Goal: Information Seeking & Learning: Compare options

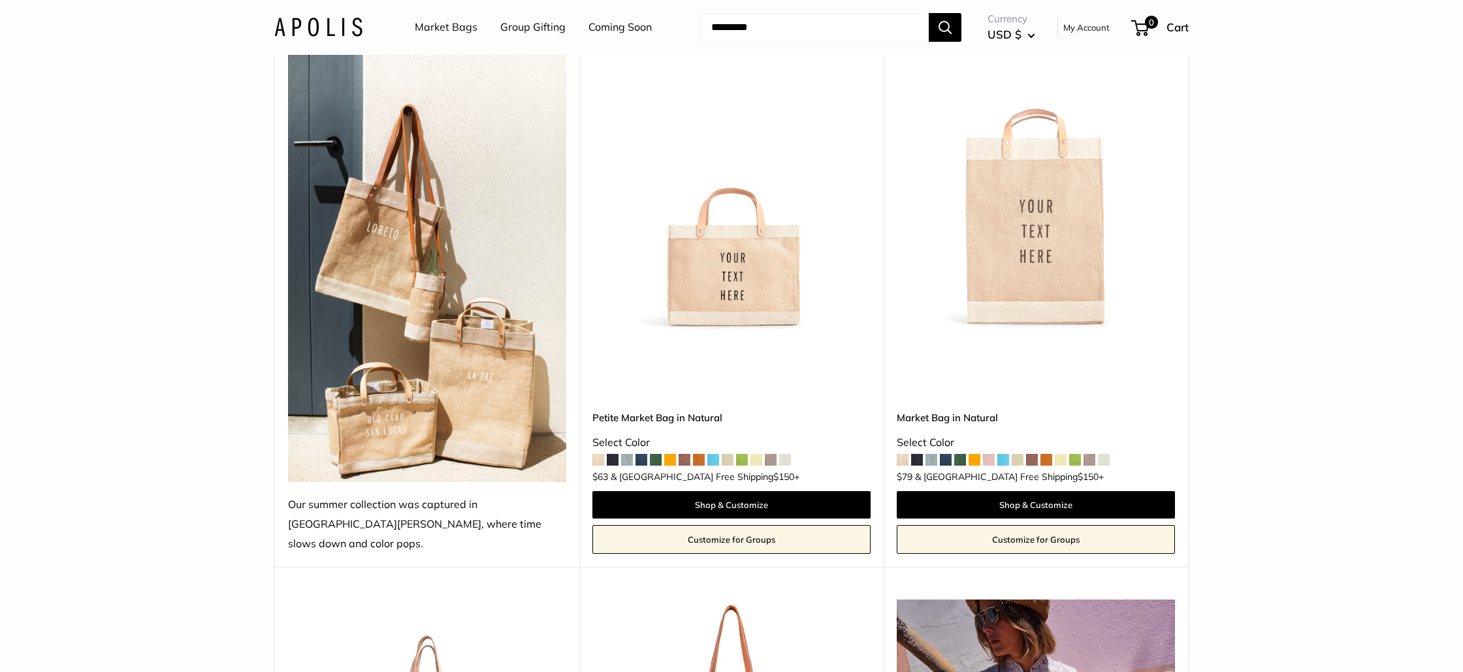
click at [630, 454] on span at bounding box center [627, 460] width 12 height 12
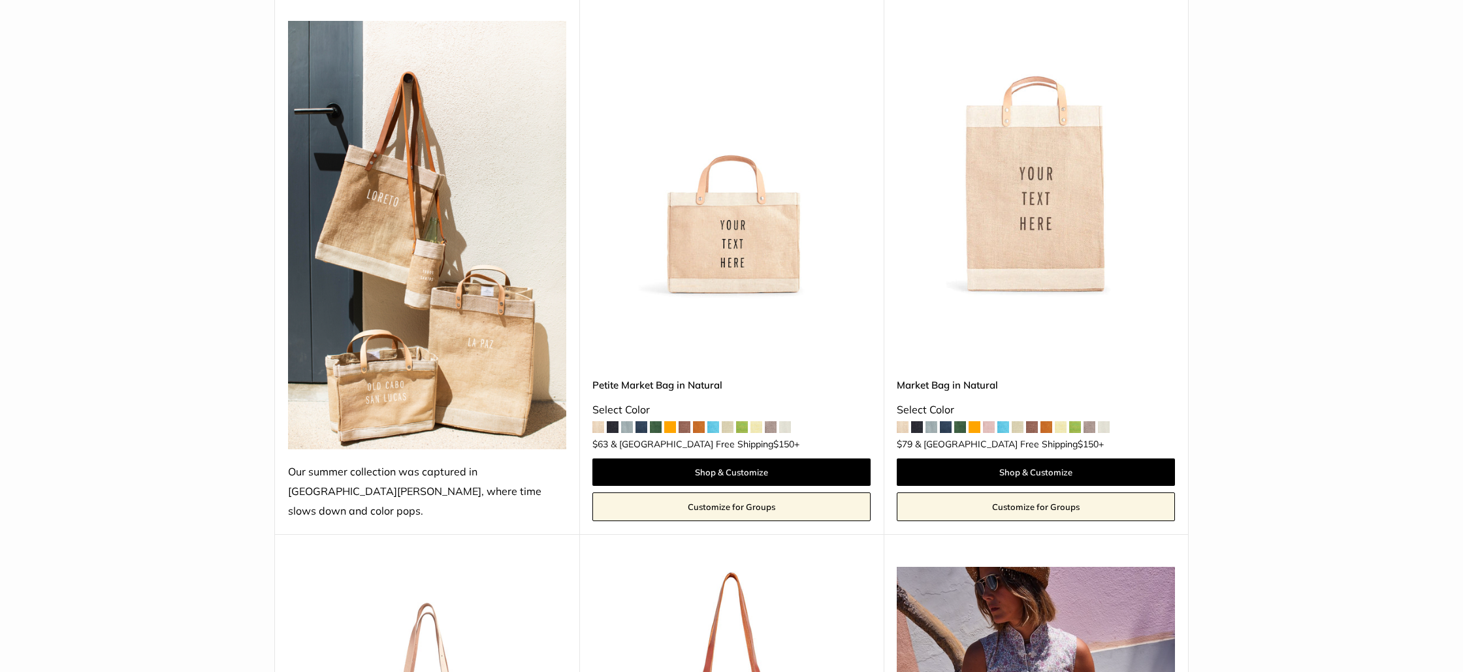
scroll to position [198, 0]
click at [0, 0] on img at bounding box center [0, 0] width 0 height 0
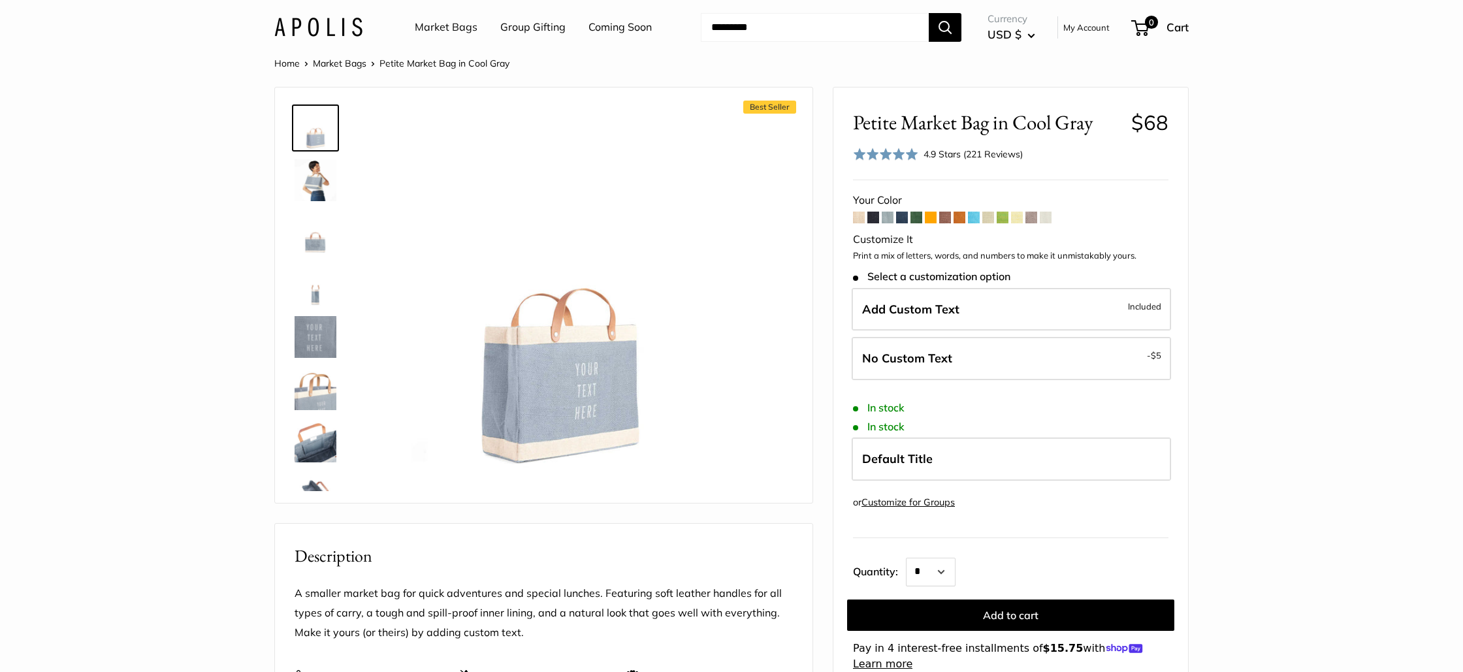
click at [963, 216] on span at bounding box center [960, 218] width 12 height 12
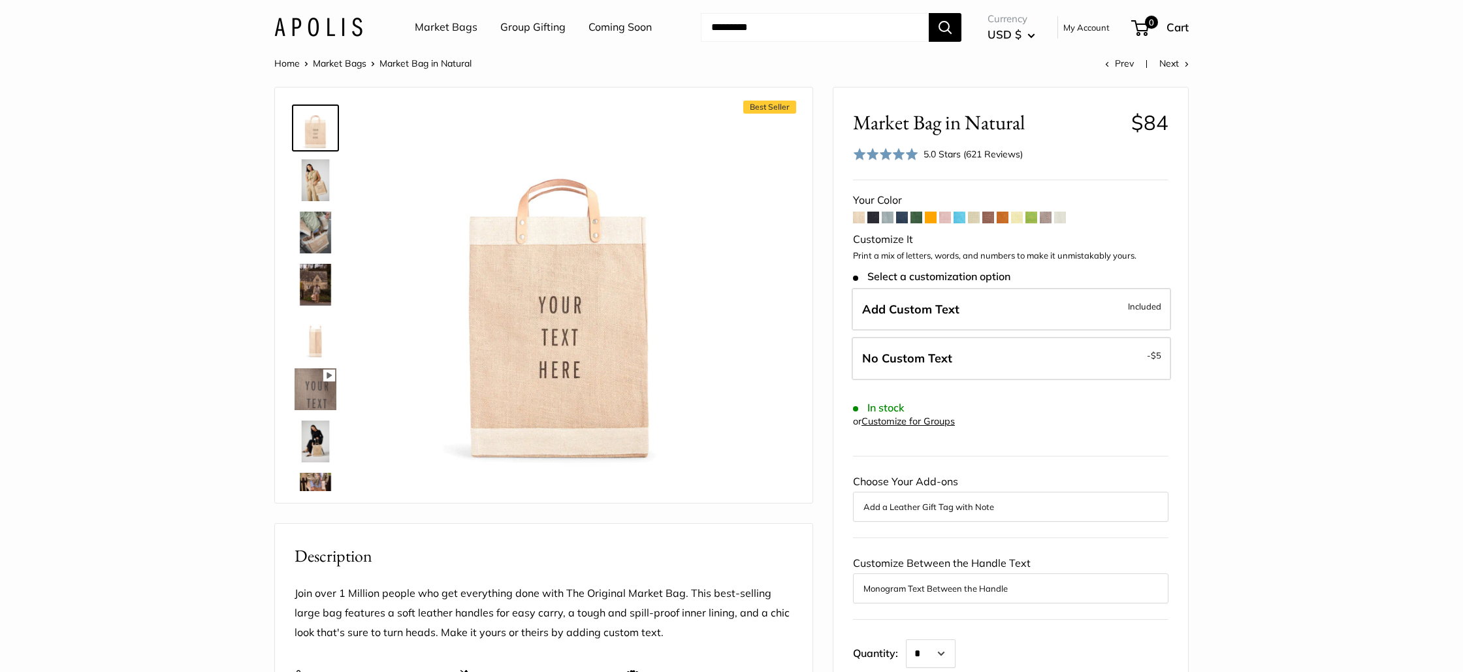
click at [1007, 216] on span at bounding box center [1003, 218] width 12 height 12
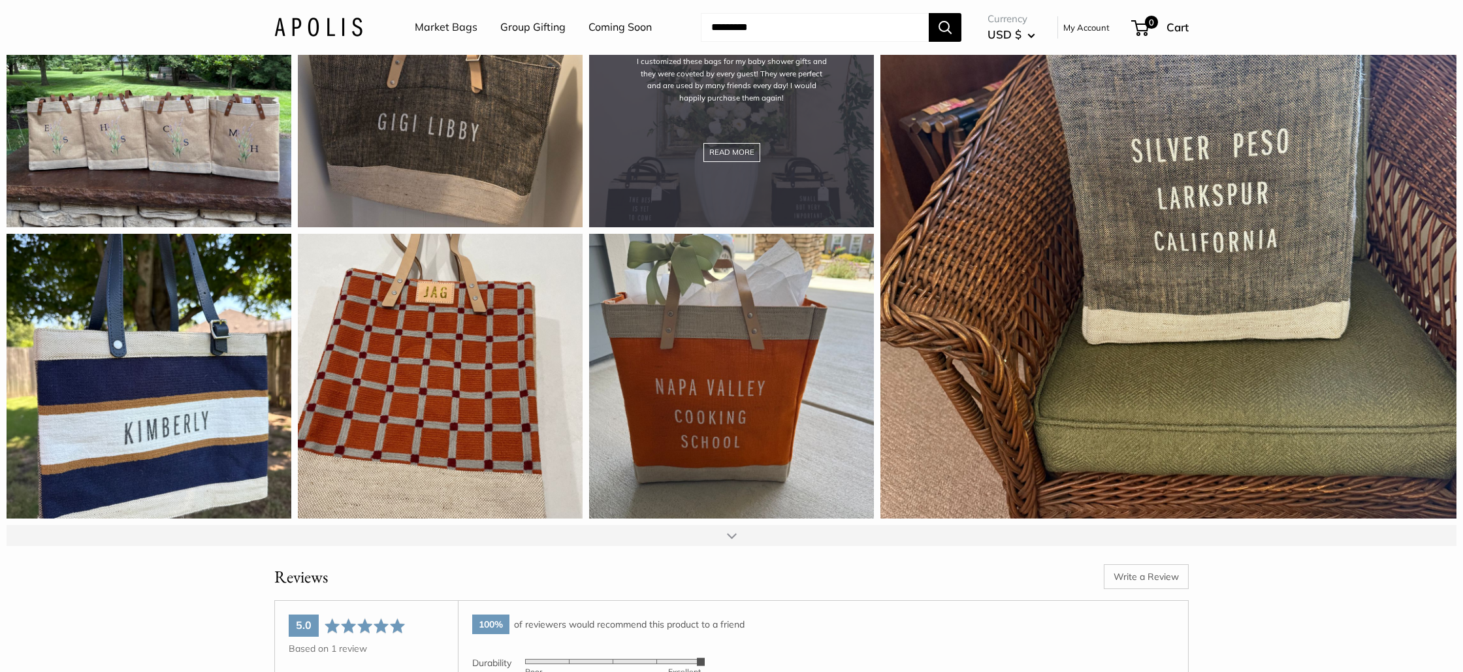
scroll to position [1885, 0]
